Goal: Information Seeking & Learning: Learn about a topic

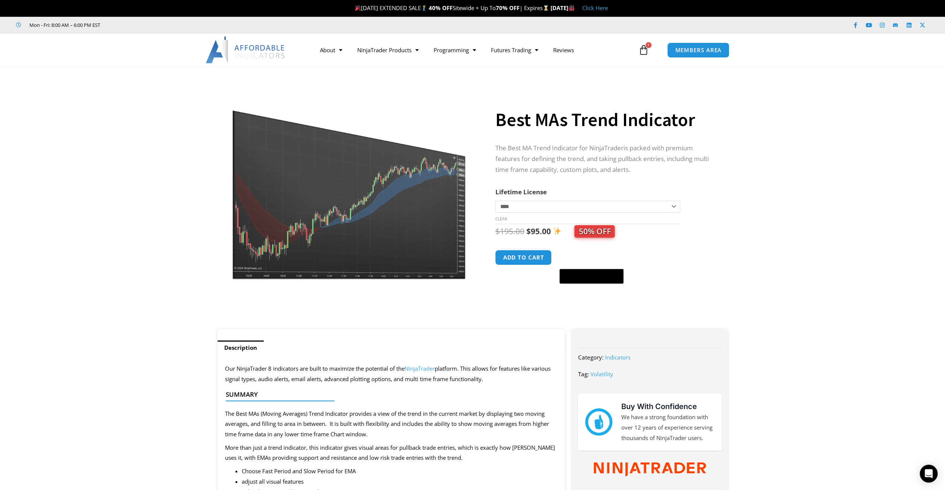
click at [608, 6] on link "Click Here" at bounding box center [595, 7] width 26 height 7
